Goal: Task Accomplishment & Management: Use online tool/utility

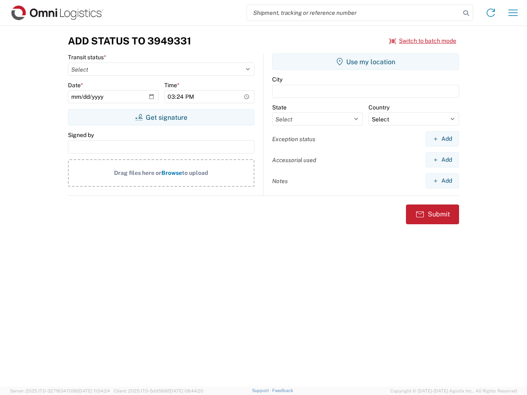
click at [353, 13] on input "search" at bounding box center [353, 13] width 213 height 16
click at [466, 13] on icon at bounding box center [466, 13] width 12 height 12
click at [490, 13] on icon at bounding box center [490, 12] width 13 height 13
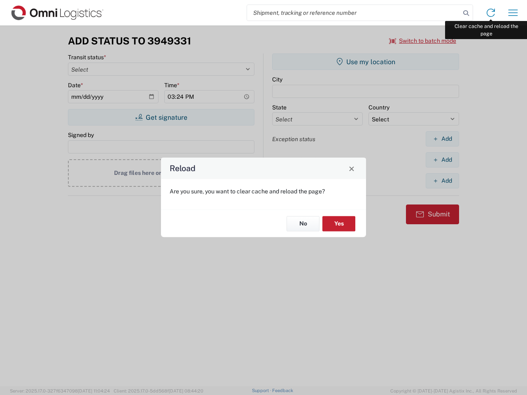
click at [513, 13] on div "Reload Are you sure, you want to clear cache and reload the page? No Yes" at bounding box center [263, 197] width 527 height 395
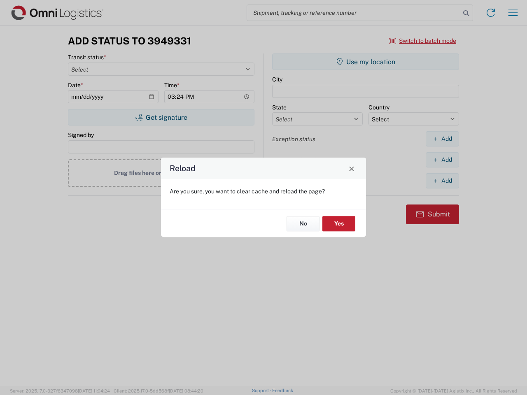
click at [423, 41] on div "Reload Are you sure, you want to clear cache and reload the page? No Yes" at bounding box center [263, 197] width 527 height 395
click at [161, 117] on div "Reload Are you sure, you want to clear cache and reload the page? No Yes" at bounding box center [263, 197] width 527 height 395
click at [365, 62] on div "Reload Are you sure, you want to clear cache and reload the page? No Yes" at bounding box center [263, 197] width 527 height 395
click at [442, 139] on div "Reload Are you sure, you want to clear cache and reload the page? No Yes" at bounding box center [263, 197] width 527 height 395
click at [442, 160] on div "Reload Are you sure, you want to clear cache and reload the page? No Yes" at bounding box center [263, 197] width 527 height 395
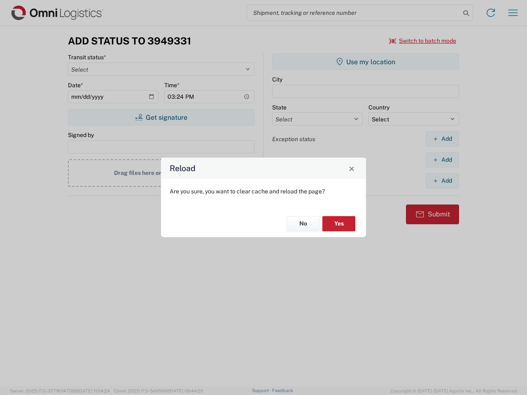
click at [442, 181] on div "Reload Are you sure, you want to clear cache and reload the page? No Yes" at bounding box center [263, 197] width 527 height 395
